Goal: Browse casually

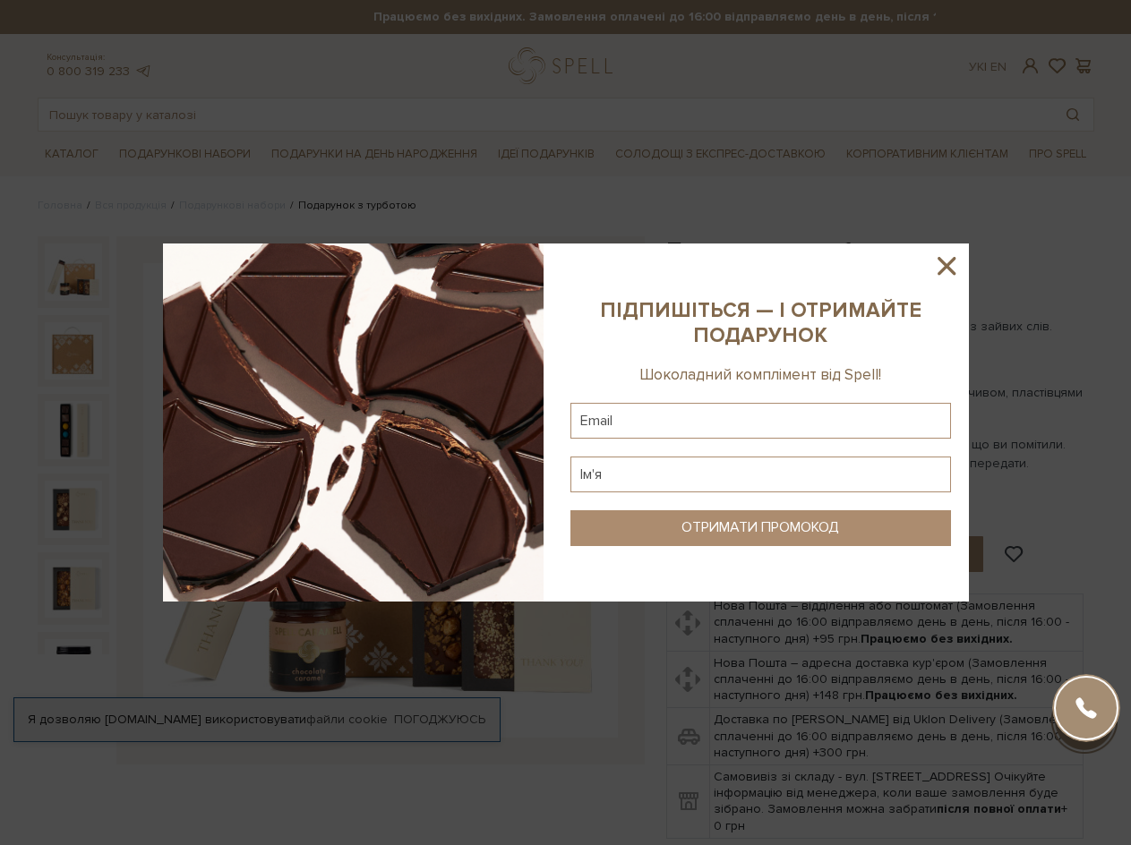
click at [958, 264] on icon at bounding box center [946, 266] width 30 height 30
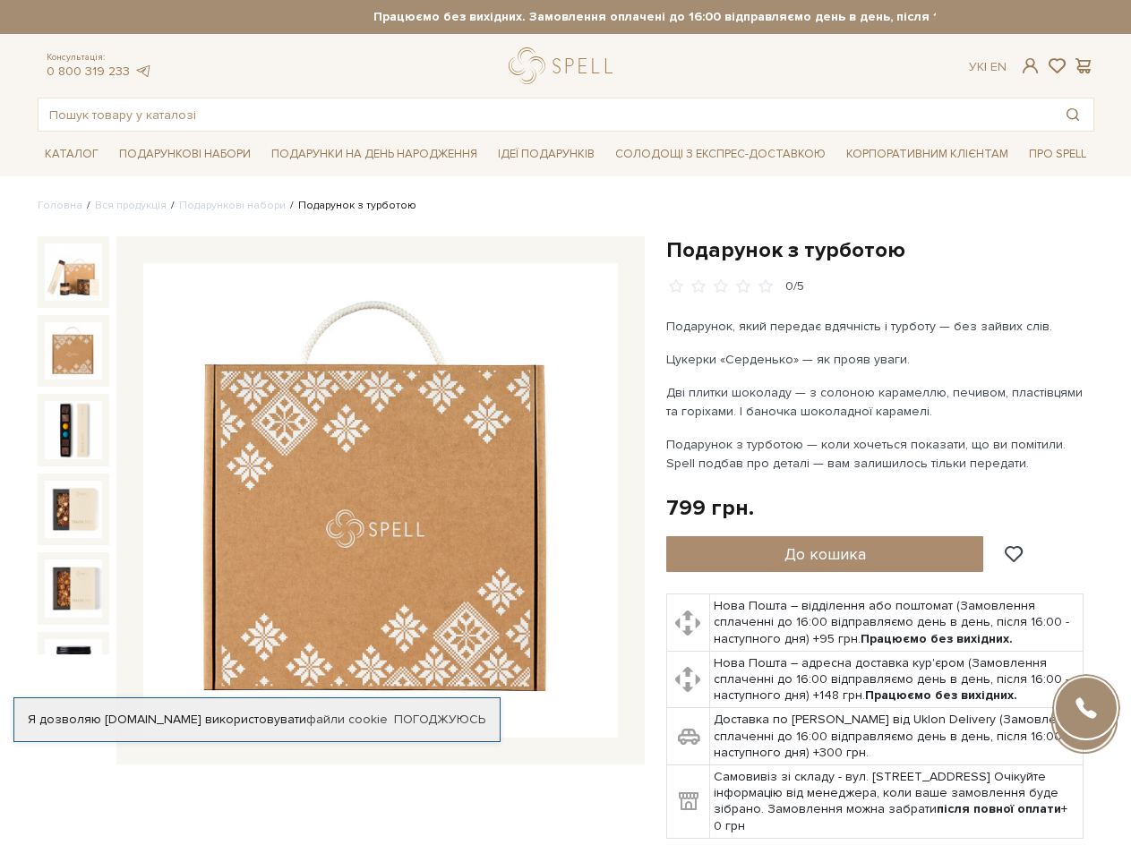
click at [78, 354] on img at bounding box center [73, 350] width 57 height 57
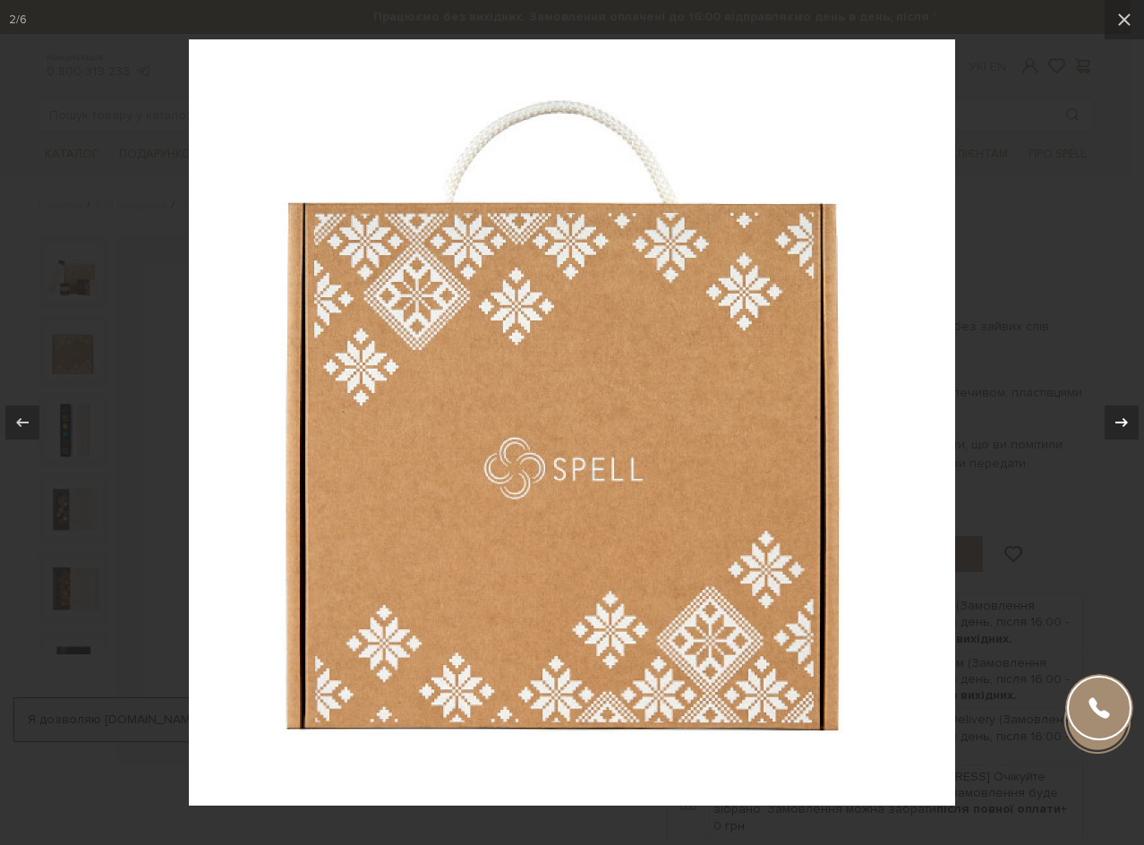
click at [1114, 433] on div at bounding box center [1122, 423] width 34 height 34
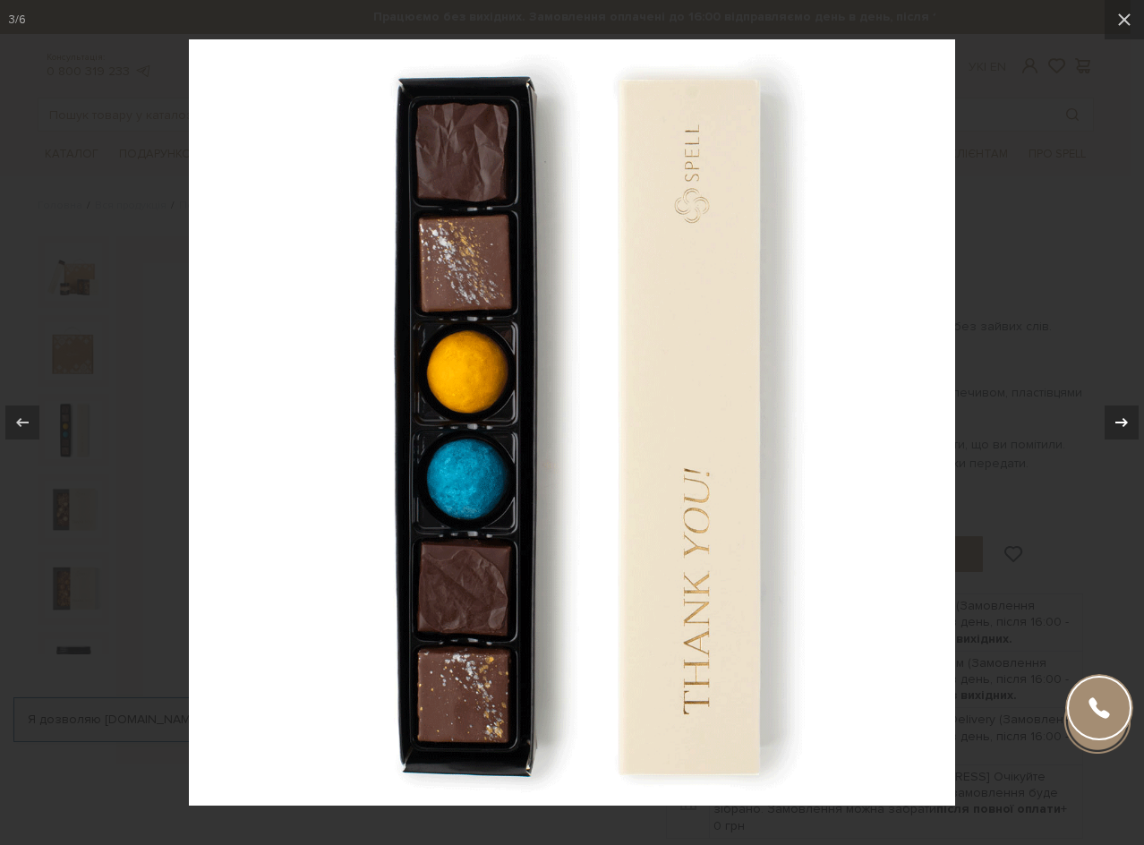
click at [1114, 433] on div at bounding box center [1122, 423] width 34 height 34
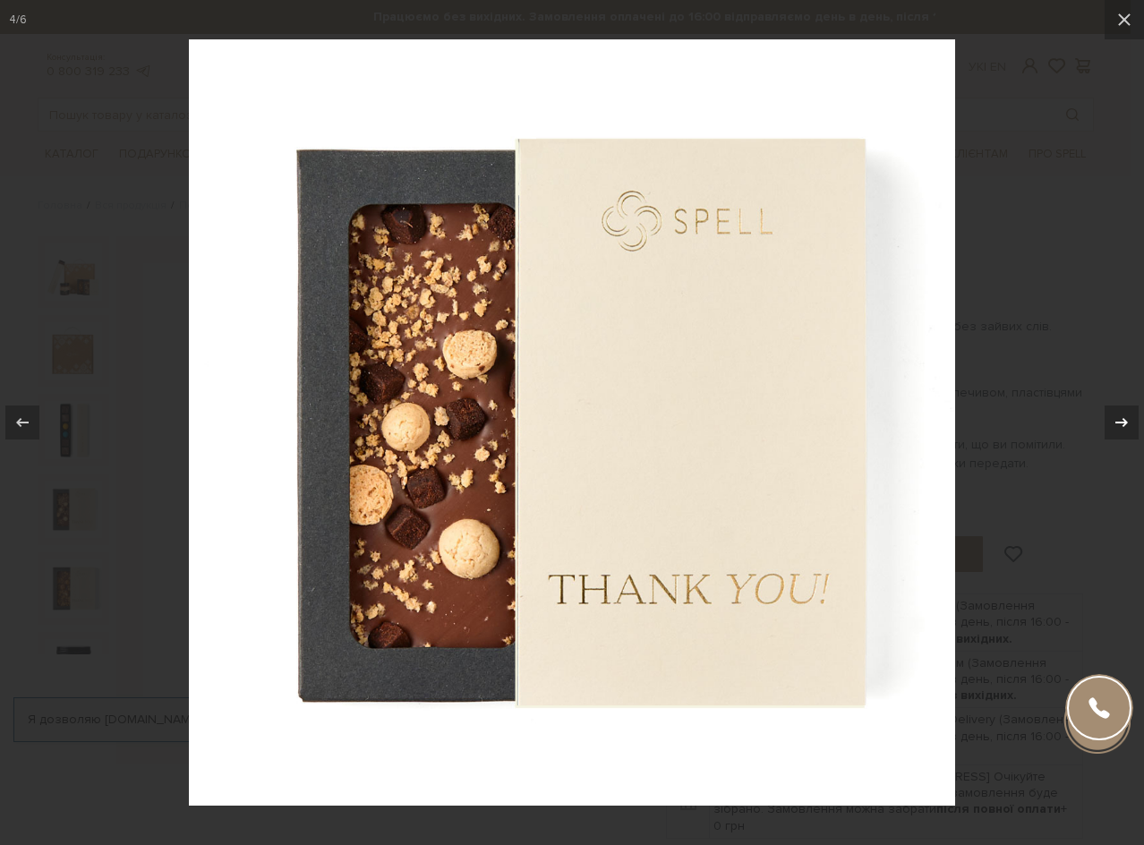
click at [1114, 433] on div at bounding box center [1122, 423] width 34 height 34
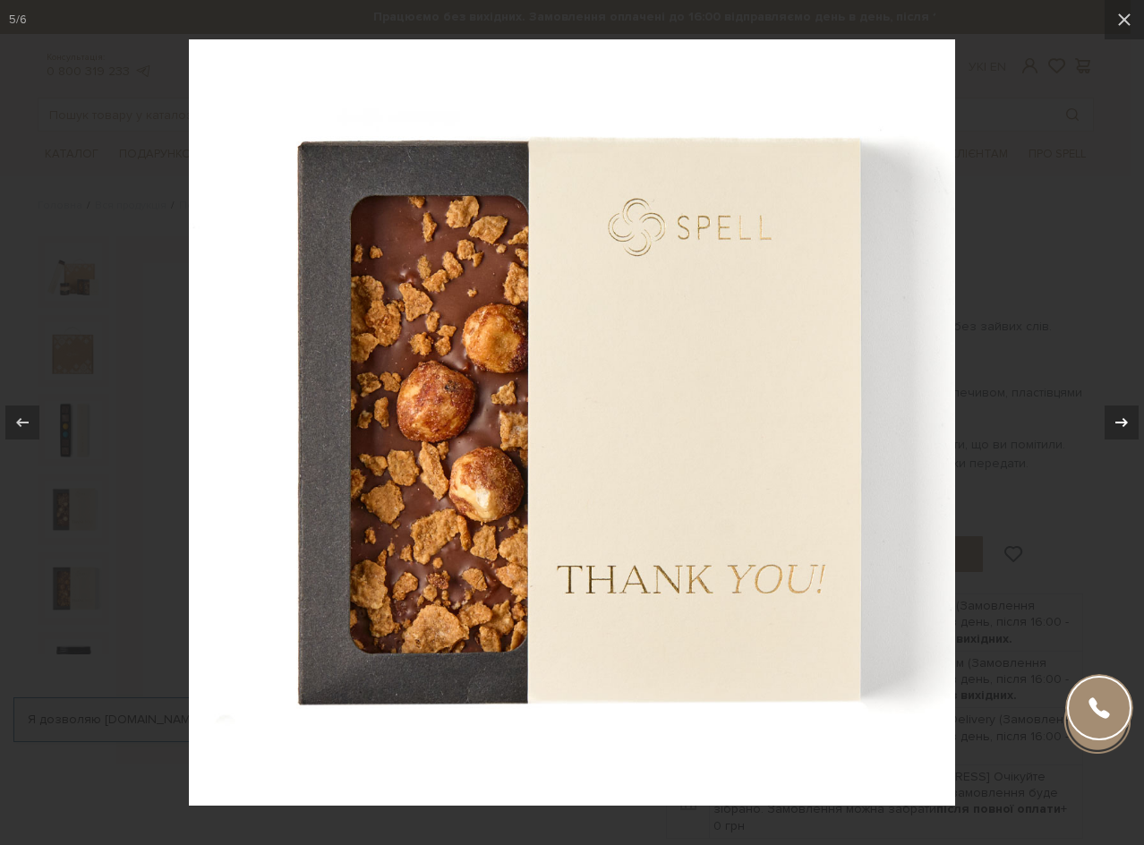
click at [1114, 433] on div at bounding box center [1122, 423] width 34 height 34
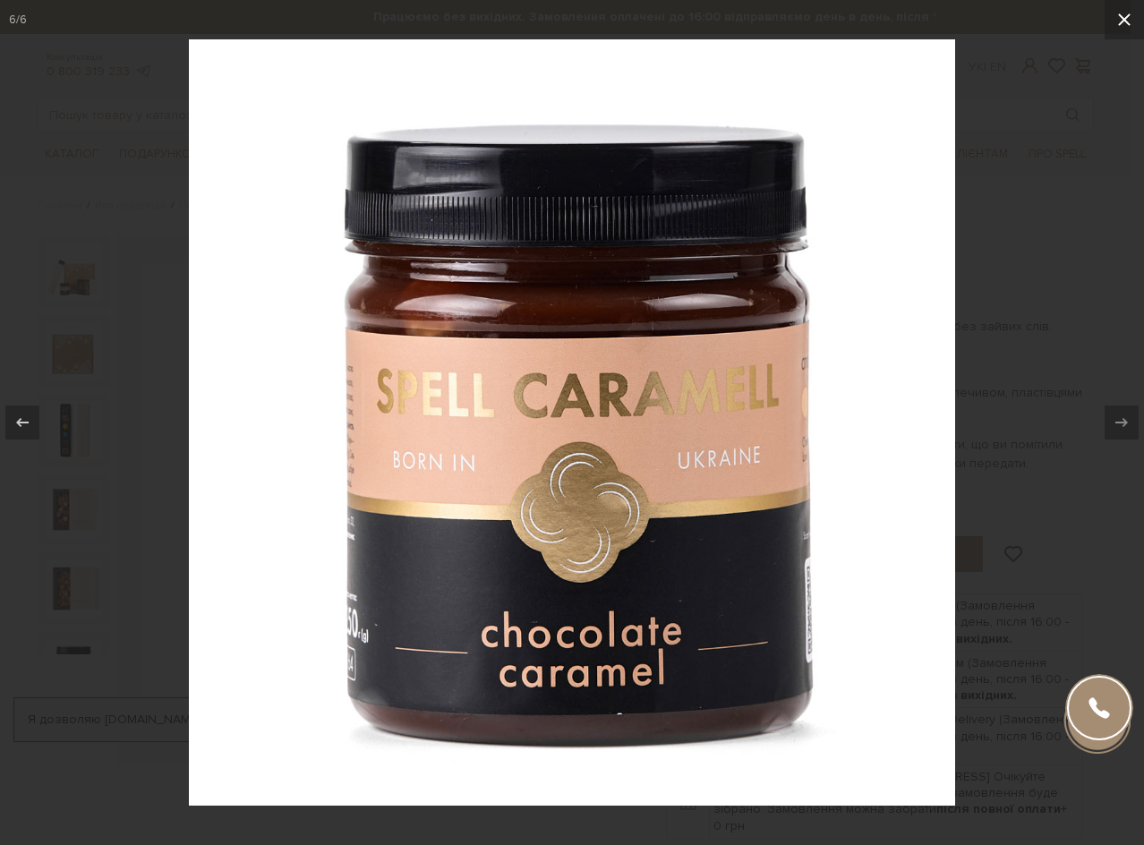
click at [1115, 26] on icon at bounding box center [1124, 19] width 21 height 21
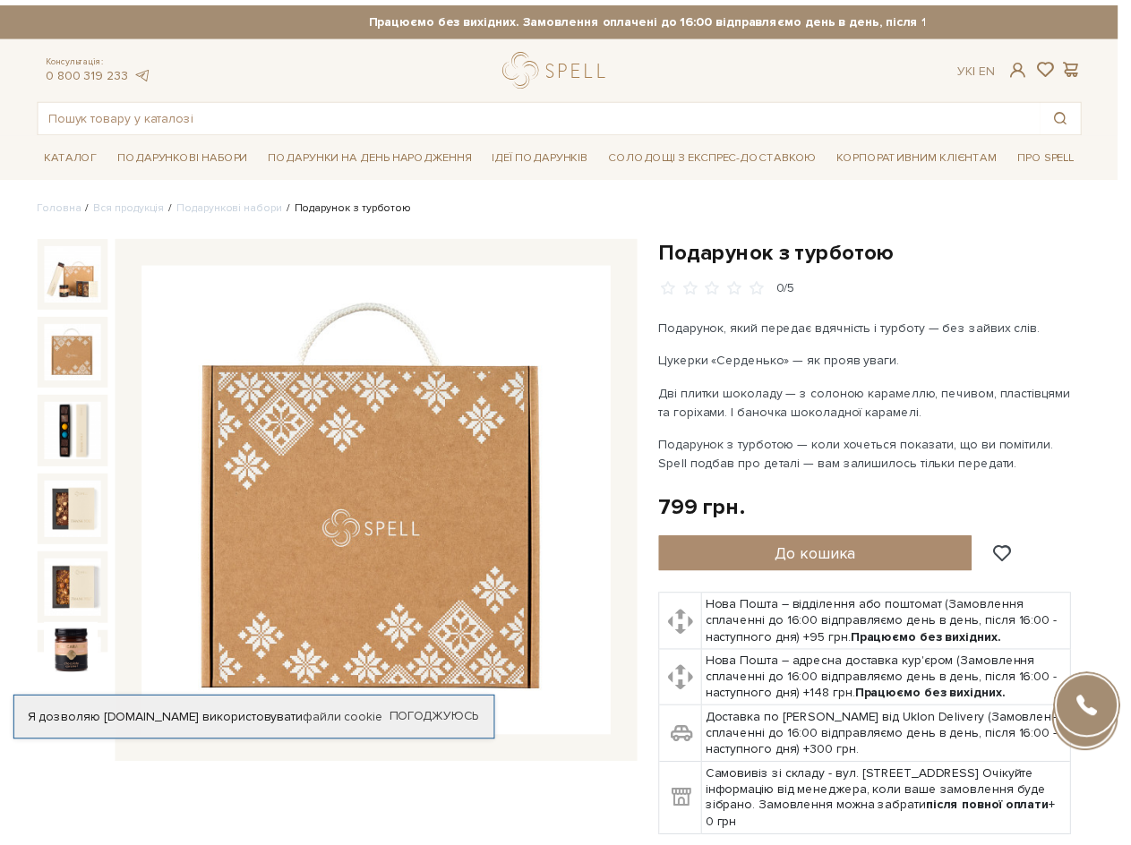
scroll to position [24, 0]
